Goal: Information Seeking & Learning: Check status

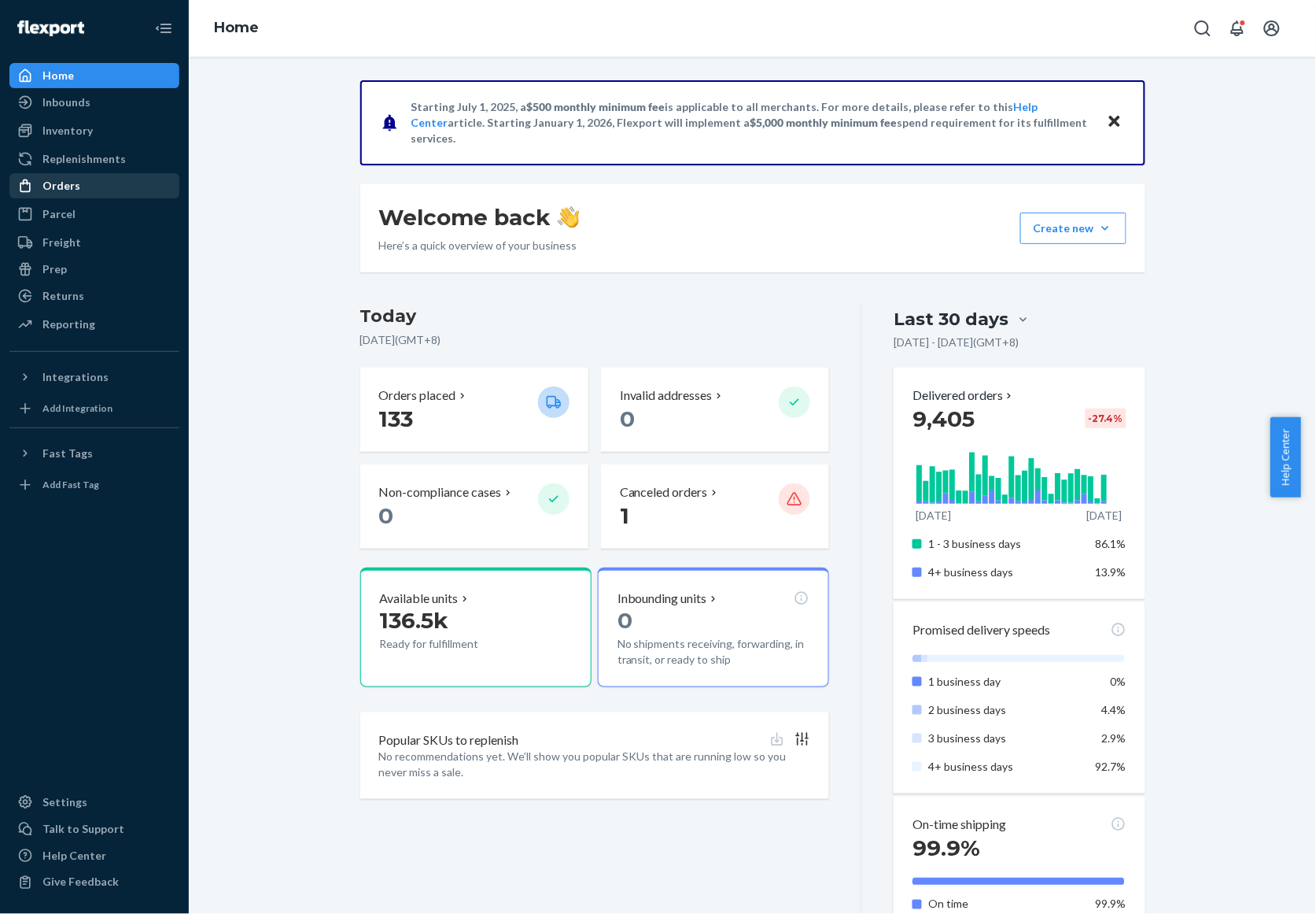
click at [84, 188] on div "Orders" at bounding box center [95, 186] width 167 height 22
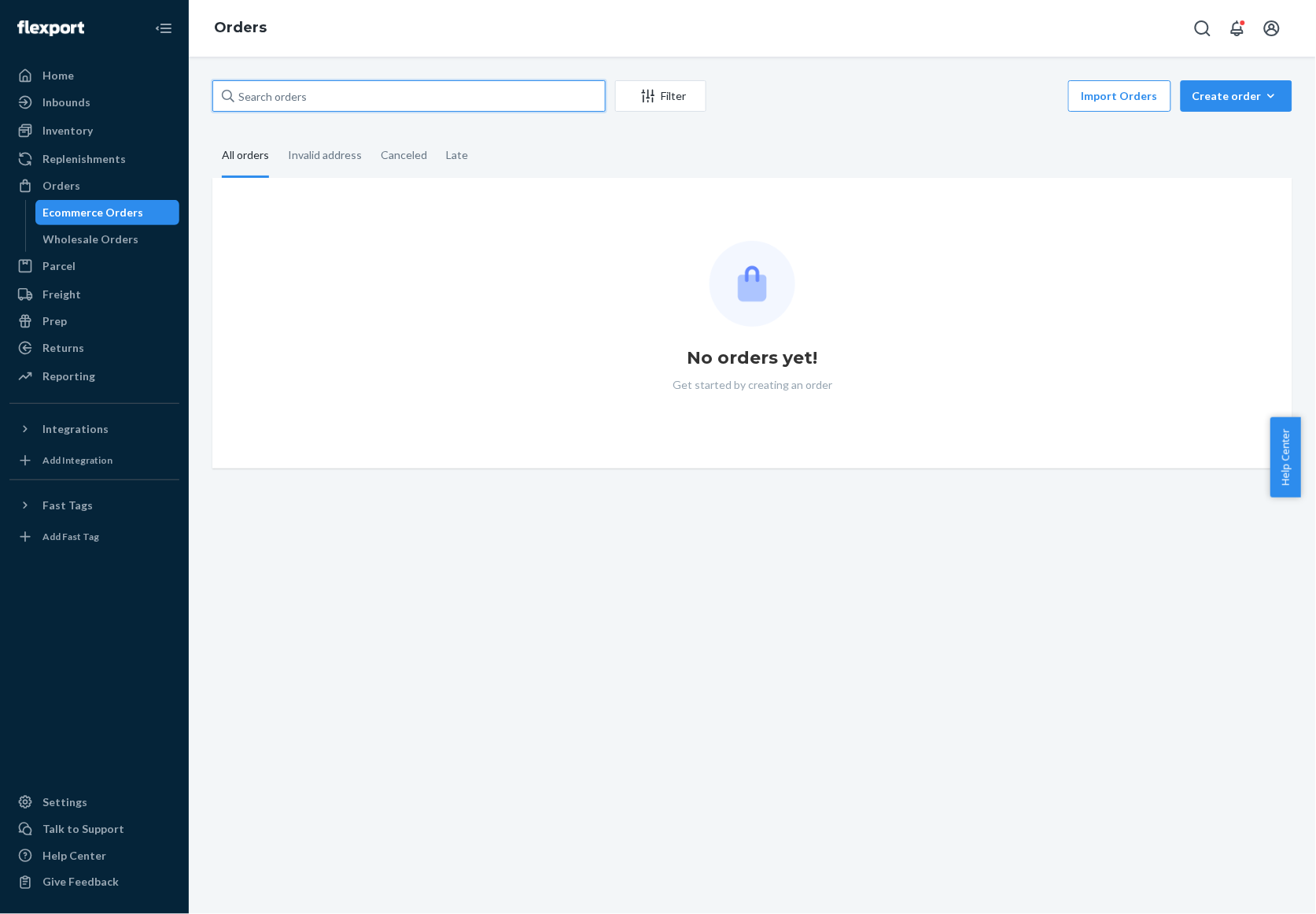
click at [406, 107] on input "text" at bounding box center [409, 95] width 394 height 32
paste input "136482666"
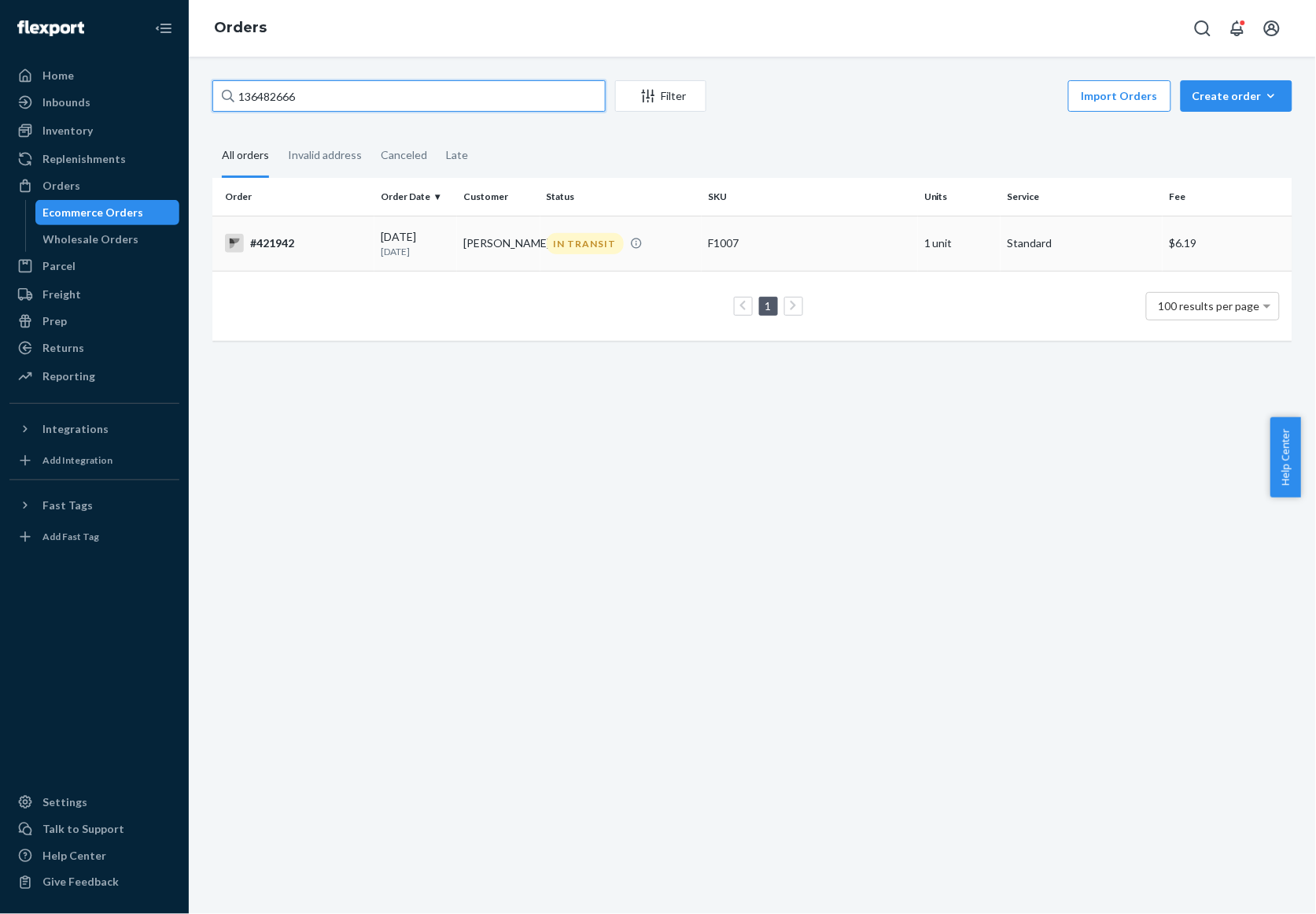
type input "136482666"
click at [457, 242] on td "[PERSON_NAME]" at bounding box center [498, 243] width 83 height 55
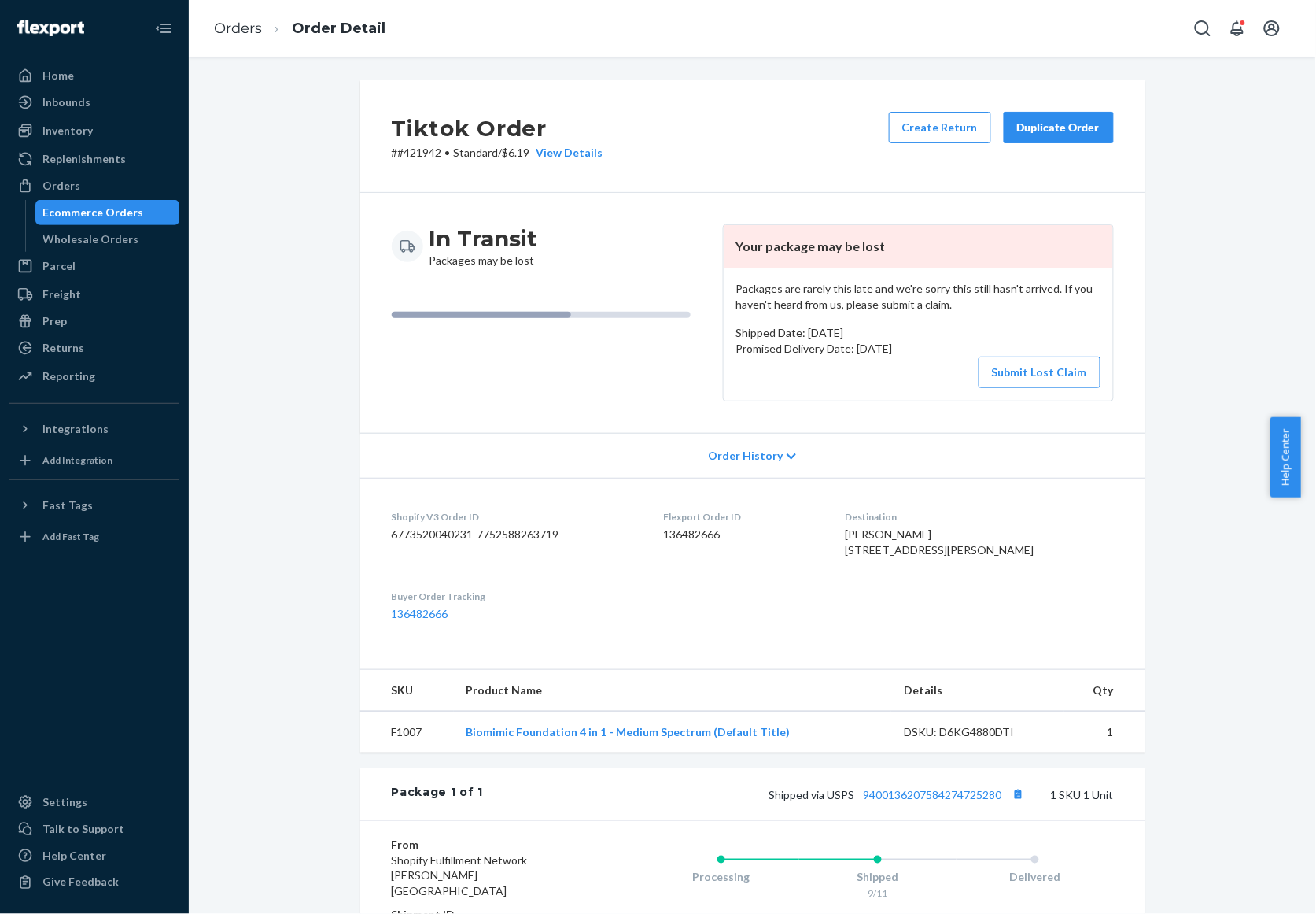
click at [1182, 628] on div "Tiktok Order # #421942 • Standard / $6.19 View Details Create Return Duplicate …" at bounding box center [752, 601] width 1104 height 1043
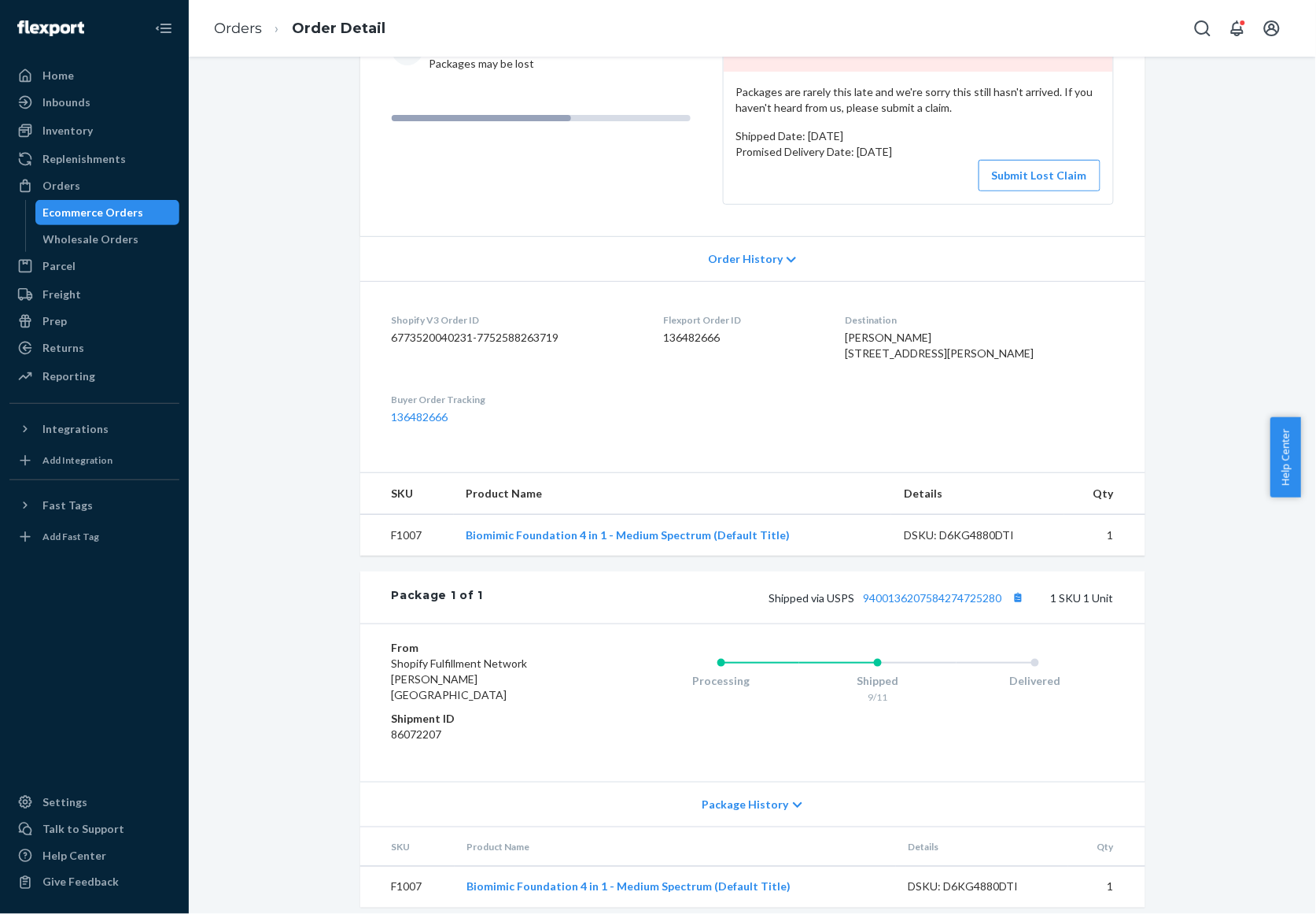
click at [711, 813] on span "Package History" at bounding box center [746, 804] width 87 height 15
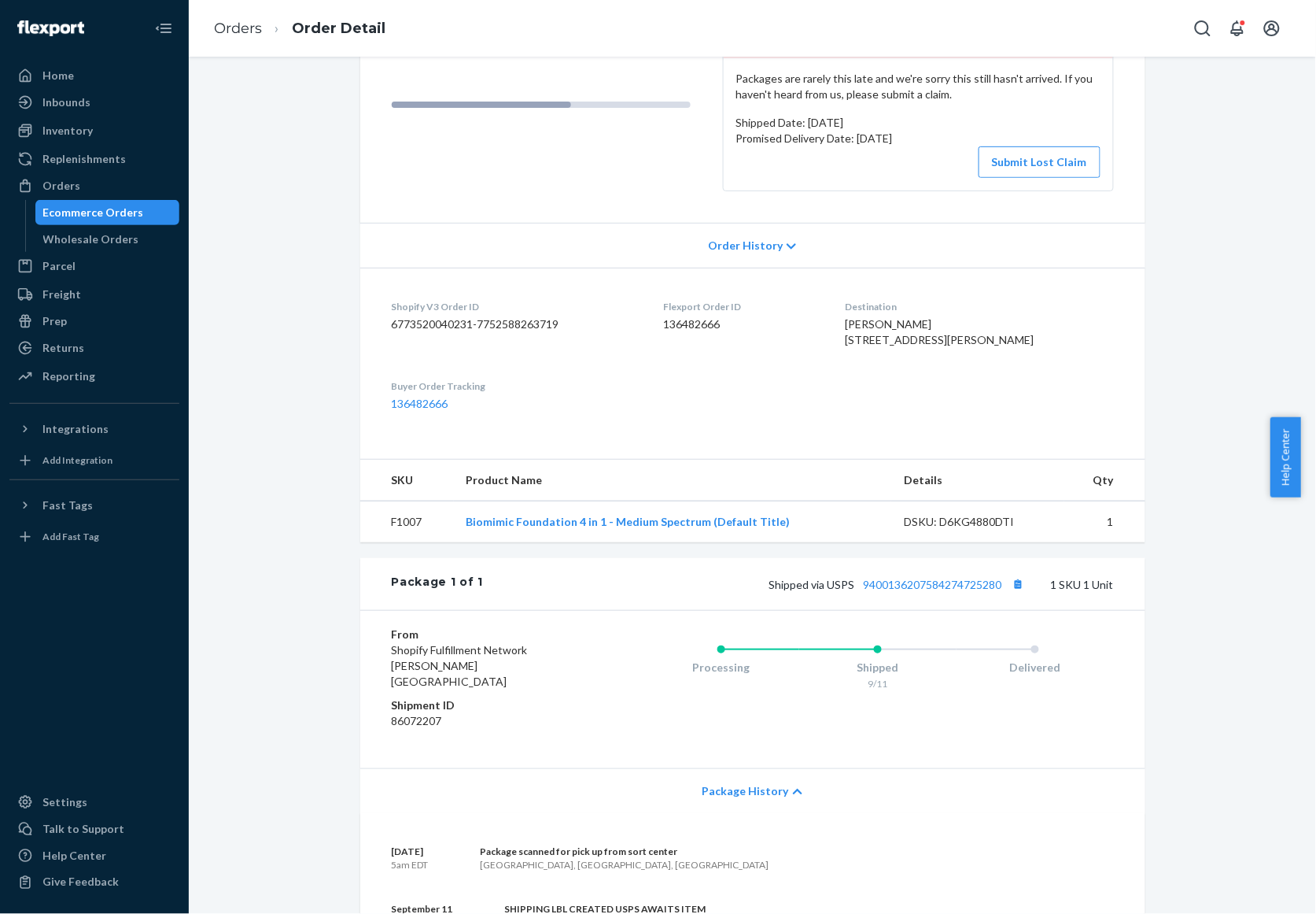
scroll to position [0, 0]
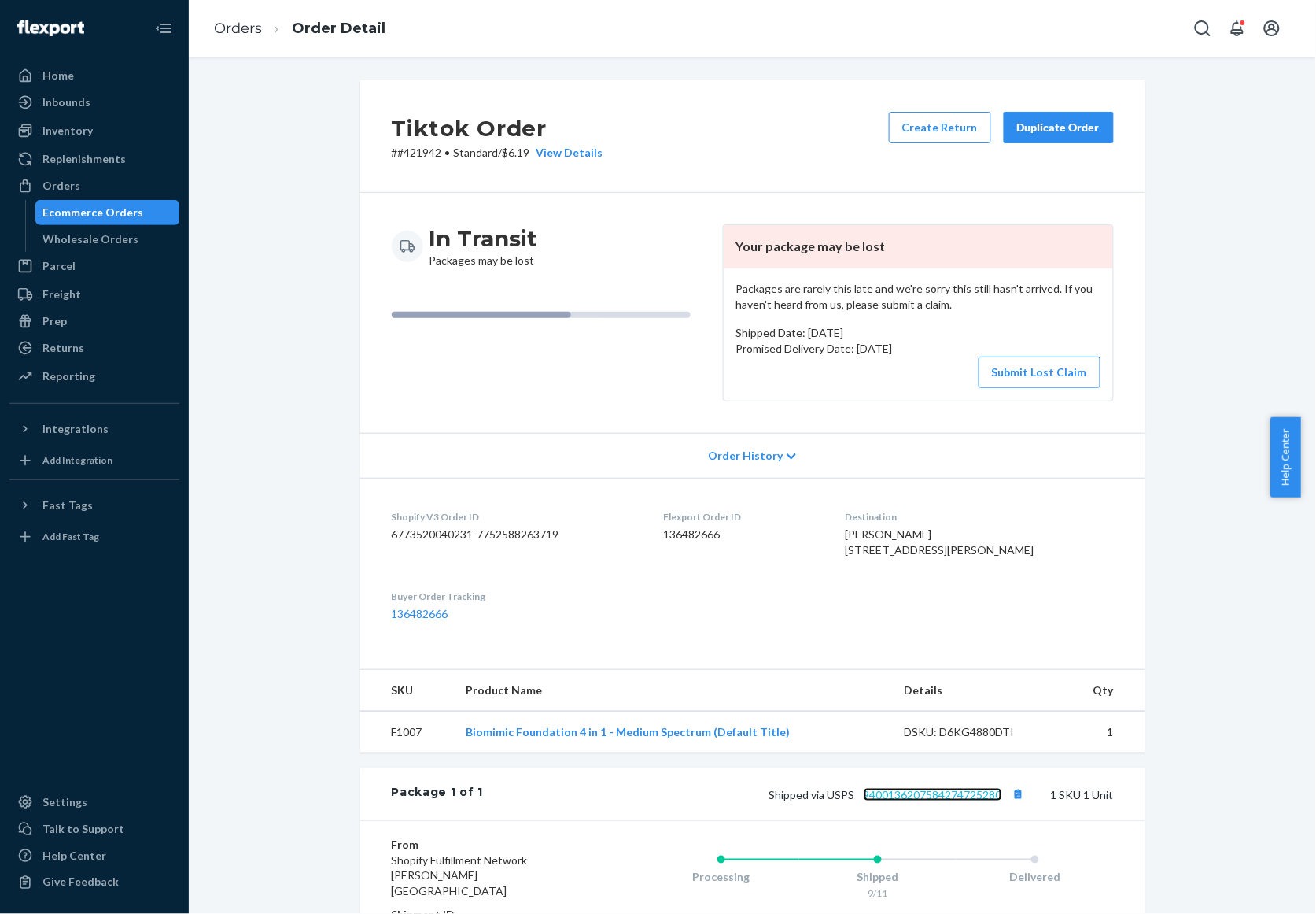
click at [931, 801] on link "9400136207584274725280" at bounding box center [933, 795] width 138 height 14
click at [84, 187] on div "Orders" at bounding box center [95, 186] width 167 height 22
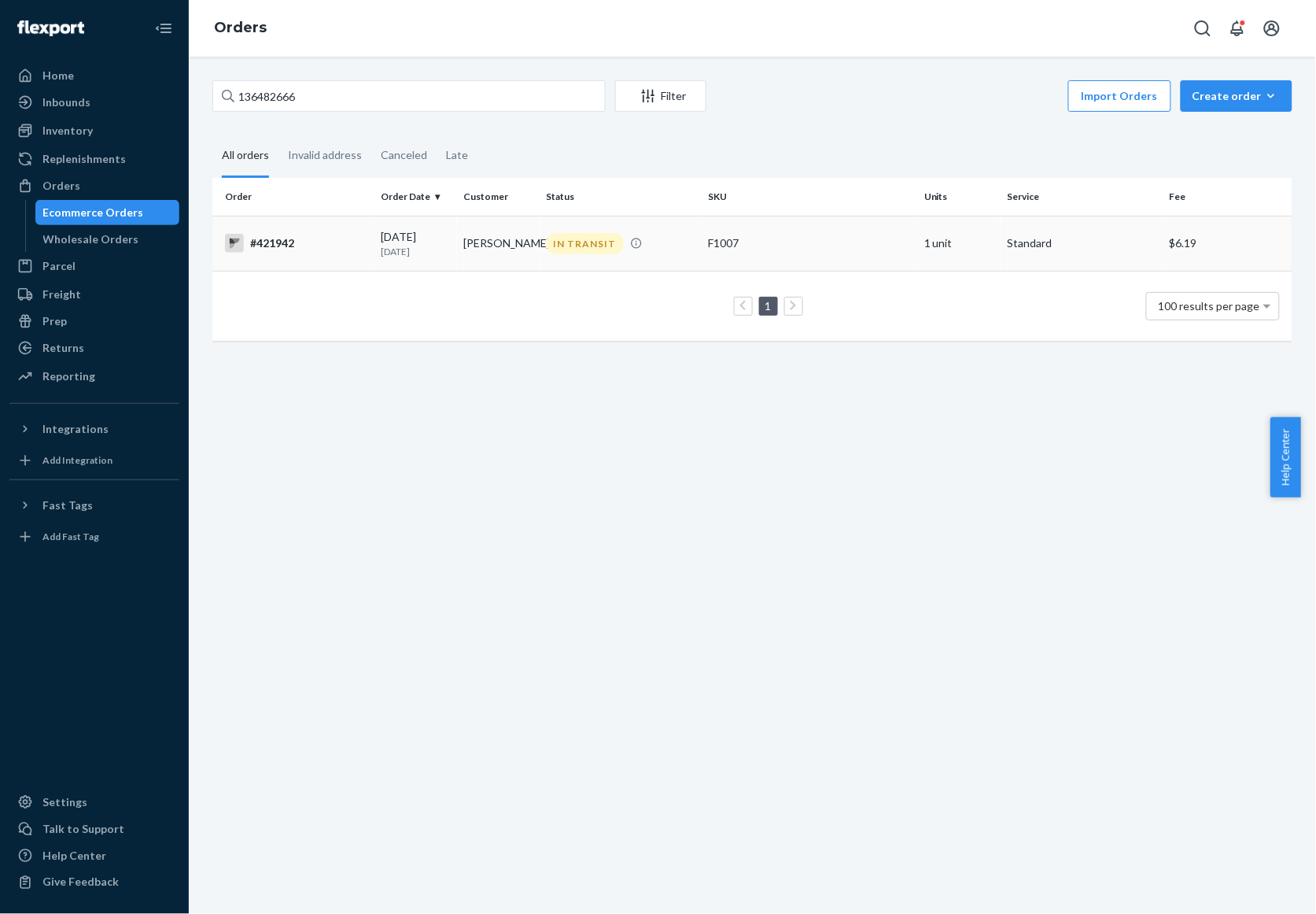
click at [297, 245] on div "#421942" at bounding box center [297, 243] width 143 height 19
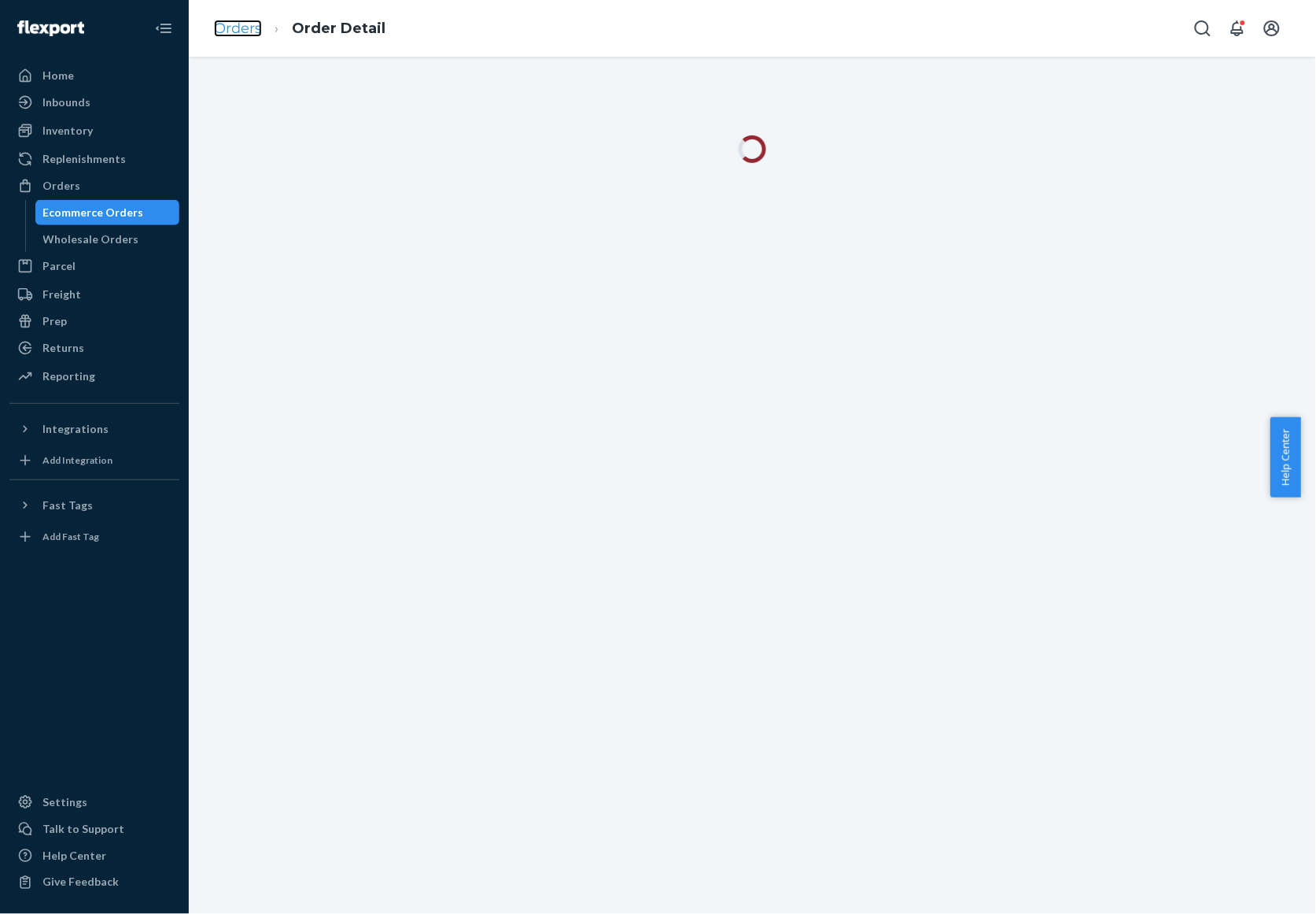
click at [241, 24] on link "Orders" at bounding box center [238, 28] width 48 height 17
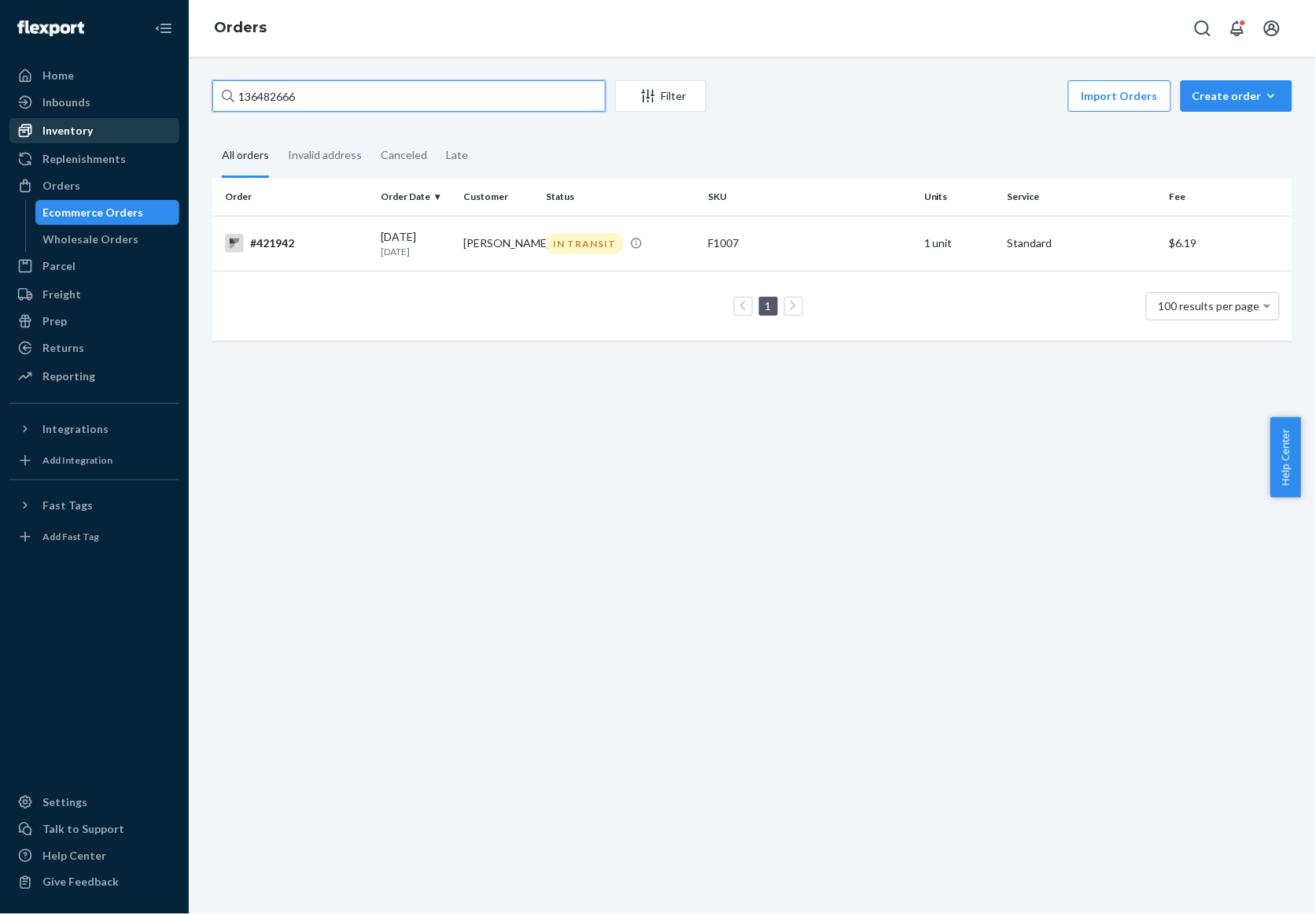
drag, startPoint x: 355, startPoint y: 87, endPoint x: 179, endPoint y: 118, distance: 178.7
click at [156, 104] on div "Home Inbounds Shipping Plans Problems Inventory Products Replenishments Orders …" at bounding box center [658, 457] width 1316 height 914
paste input "#423996DELIVERRSPLIT7767391928615"
type input "#423996DELIVERRSPLIT7767391928615"
click at [435, 232] on div "[DATE] [DATE]" at bounding box center [416, 244] width 70 height 29
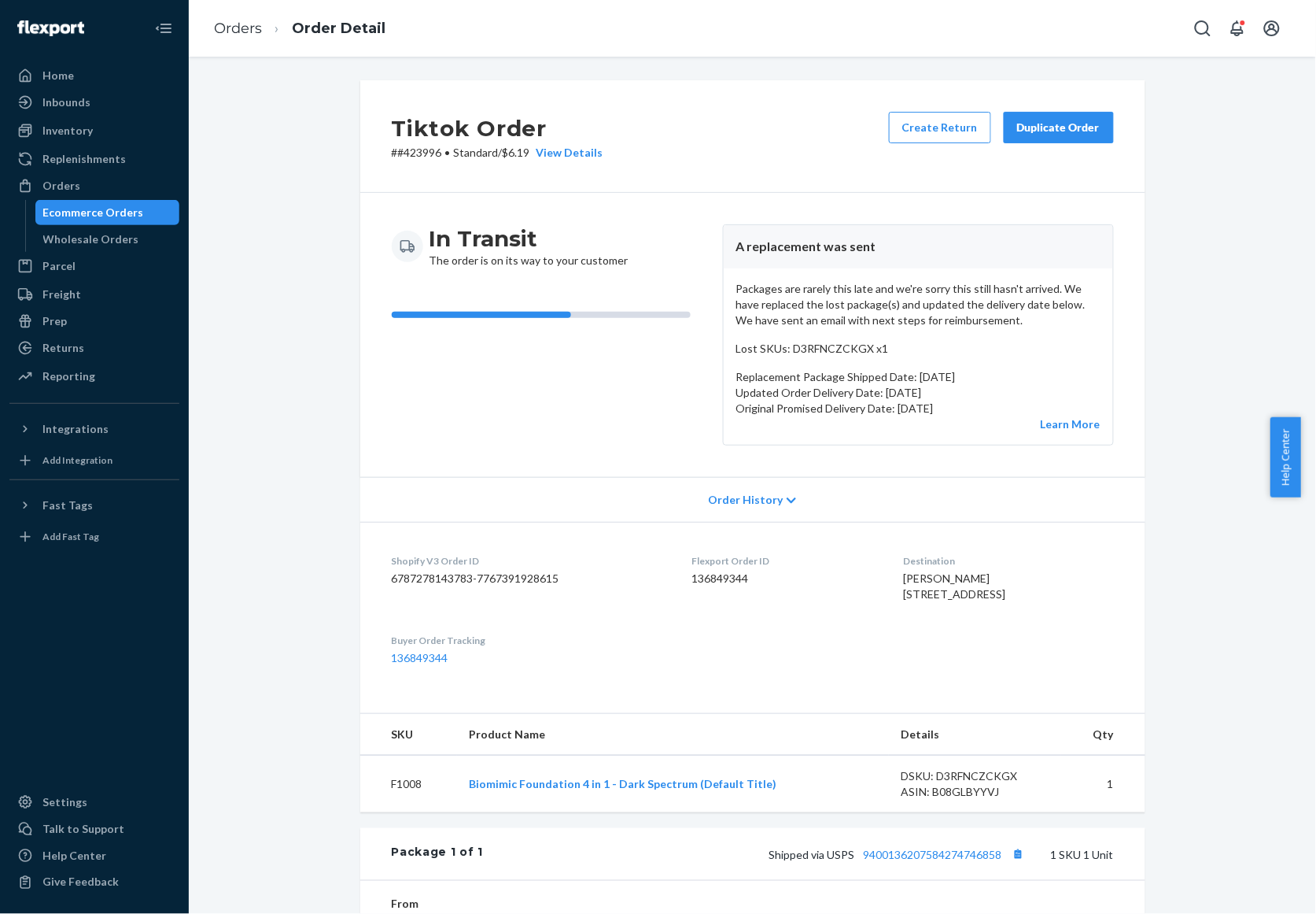
click at [724, 588] on div "Flexport Order ID 136849344" at bounding box center [785, 581] width 186 height 55
copy dd "136849344"
click at [224, 32] on link "Orders" at bounding box center [238, 28] width 48 height 17
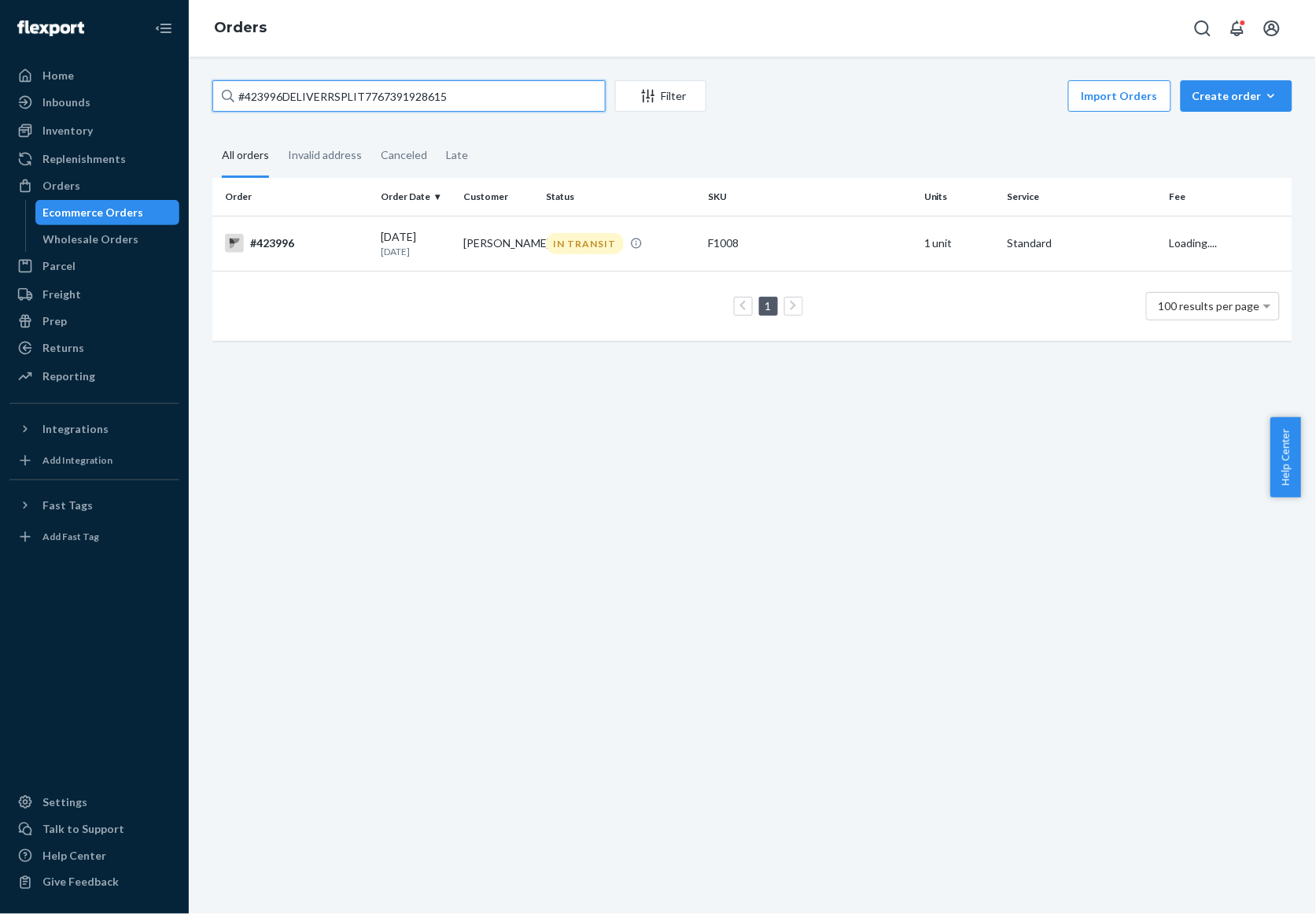
click at [414, 107] on input "#423996DELIVERRSPLIT7767391928615" at bounding box center [409, 95] width 394 height 32
paste input "4094DELIVERRSPLIT7768154636583"
type input "#424094DELIVERRSPLIT7768154636583"
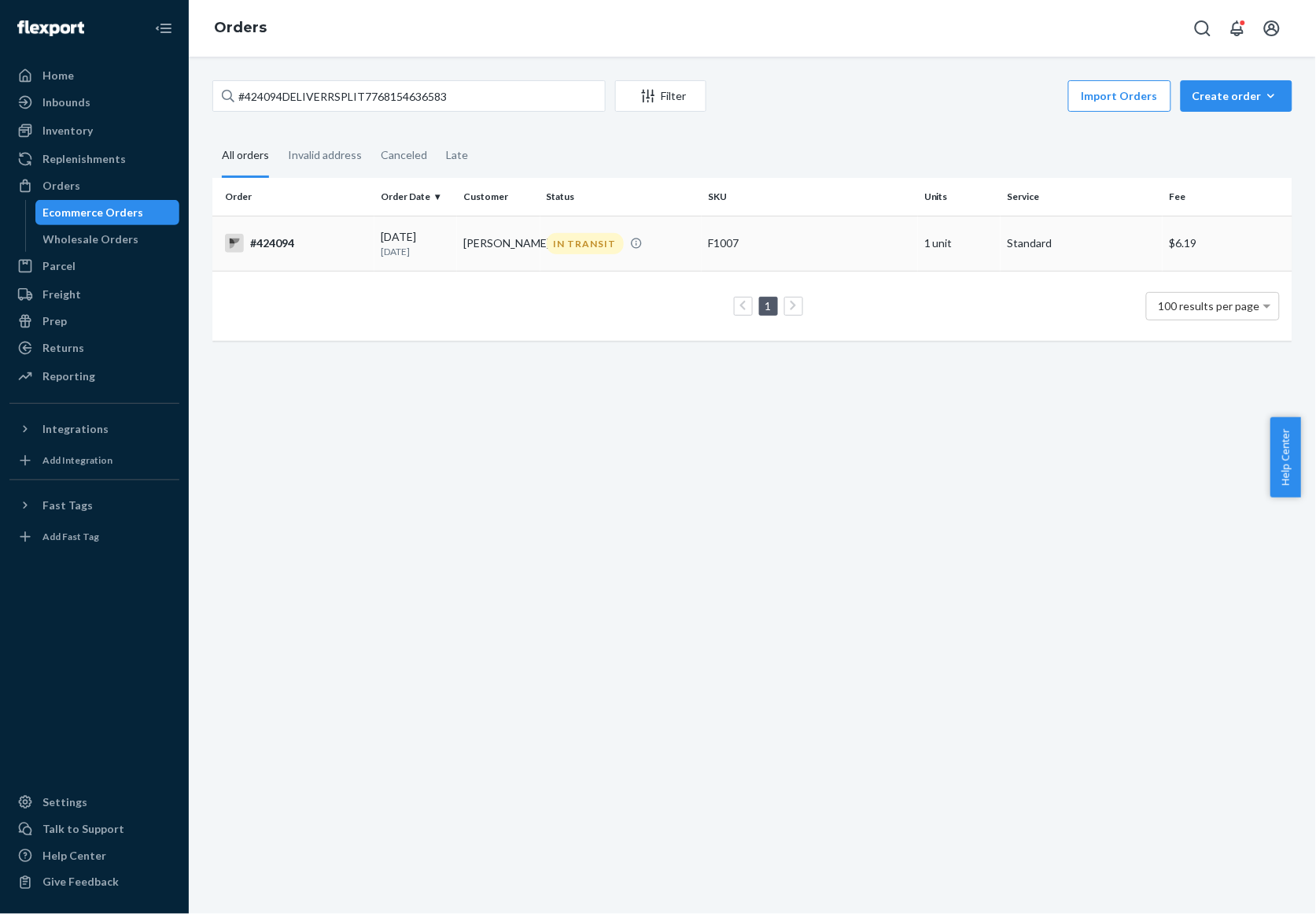
click at [517, 248] on td "[PERSON_NAME]" at bounding box center [498, 243] width 83 height 55
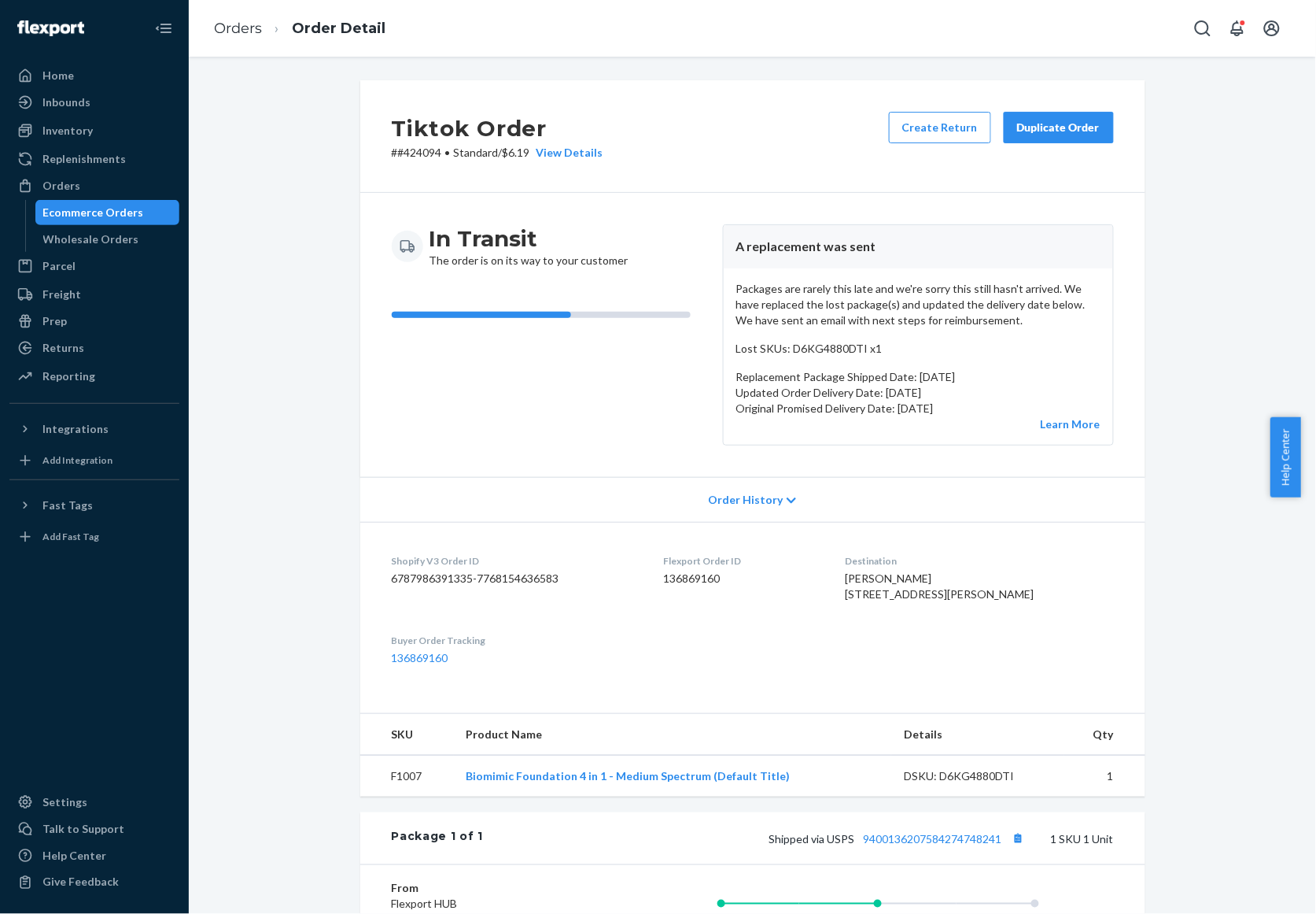
click at [701, 584] on dd "136869160" at bounding box center [742, 578] width 158 height 15
copy dd "136869160"
